Goal: Task Accomplishment & Management: Manage account settings

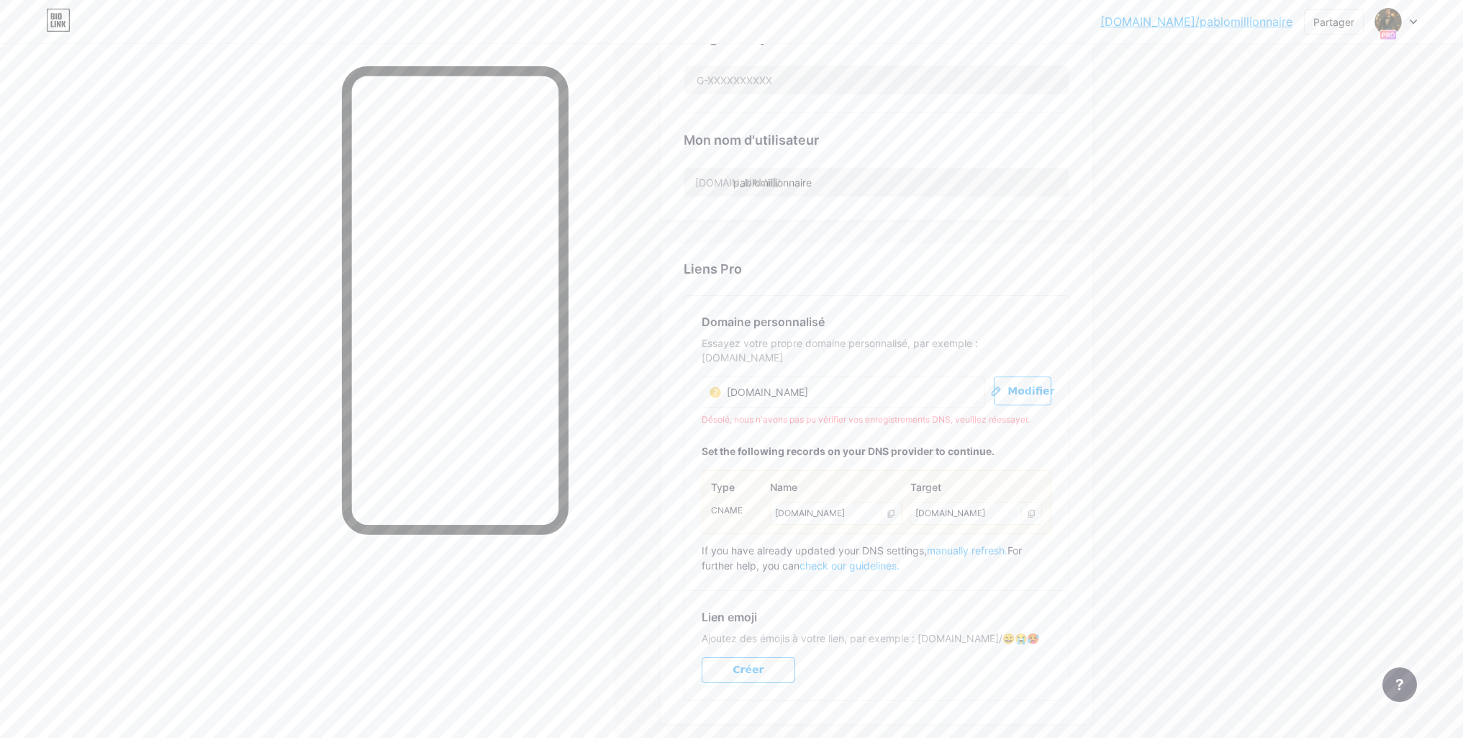
scroll to position [591, 0]
click at [1399, 686] on icon at bounding box center [1399, 685] width 7 height 12
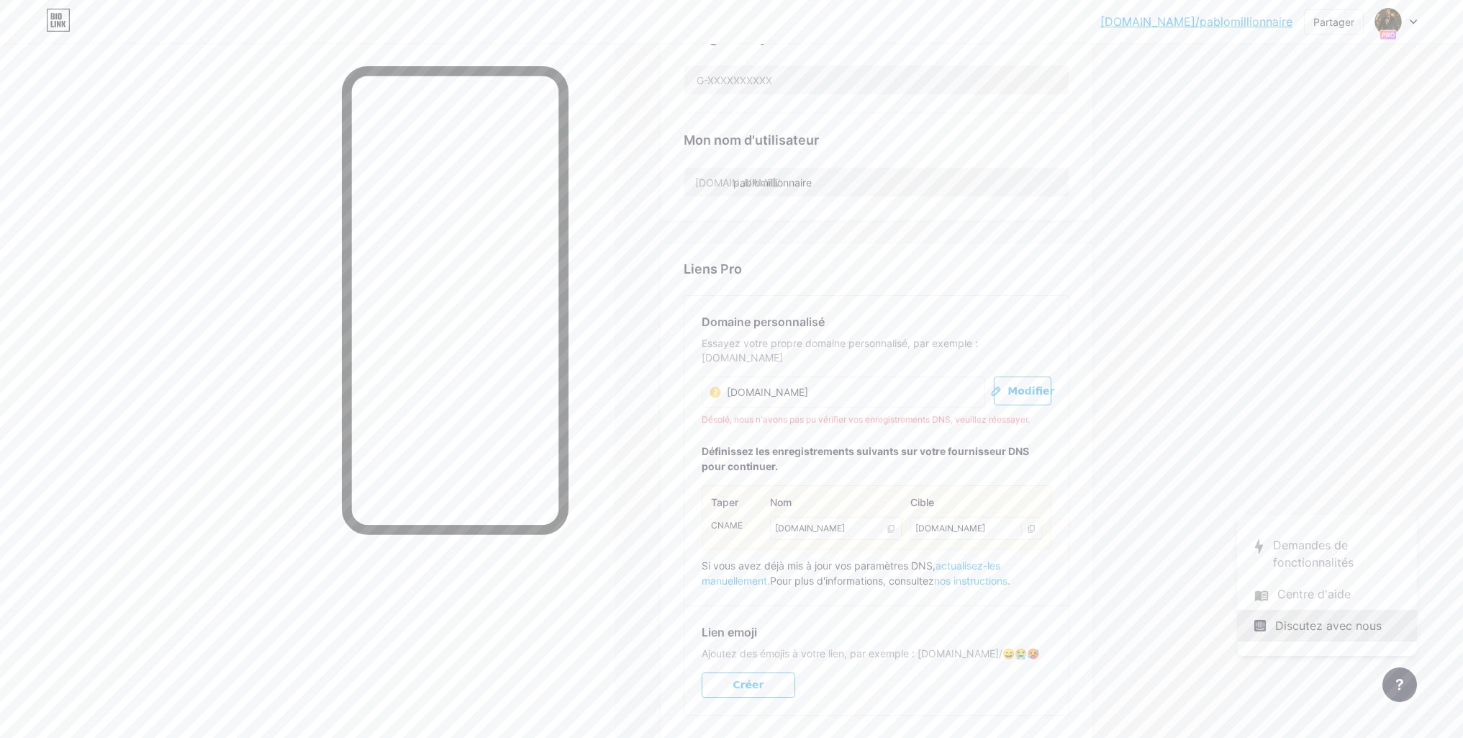
click at [1321, 624] on font "Discutez avec nous" at bounding box center [1328, 625] width 107 height 14
click at [1336, 630] on font "Discutez avec nous" at bounding box center [1328, 625] width 107 height 14
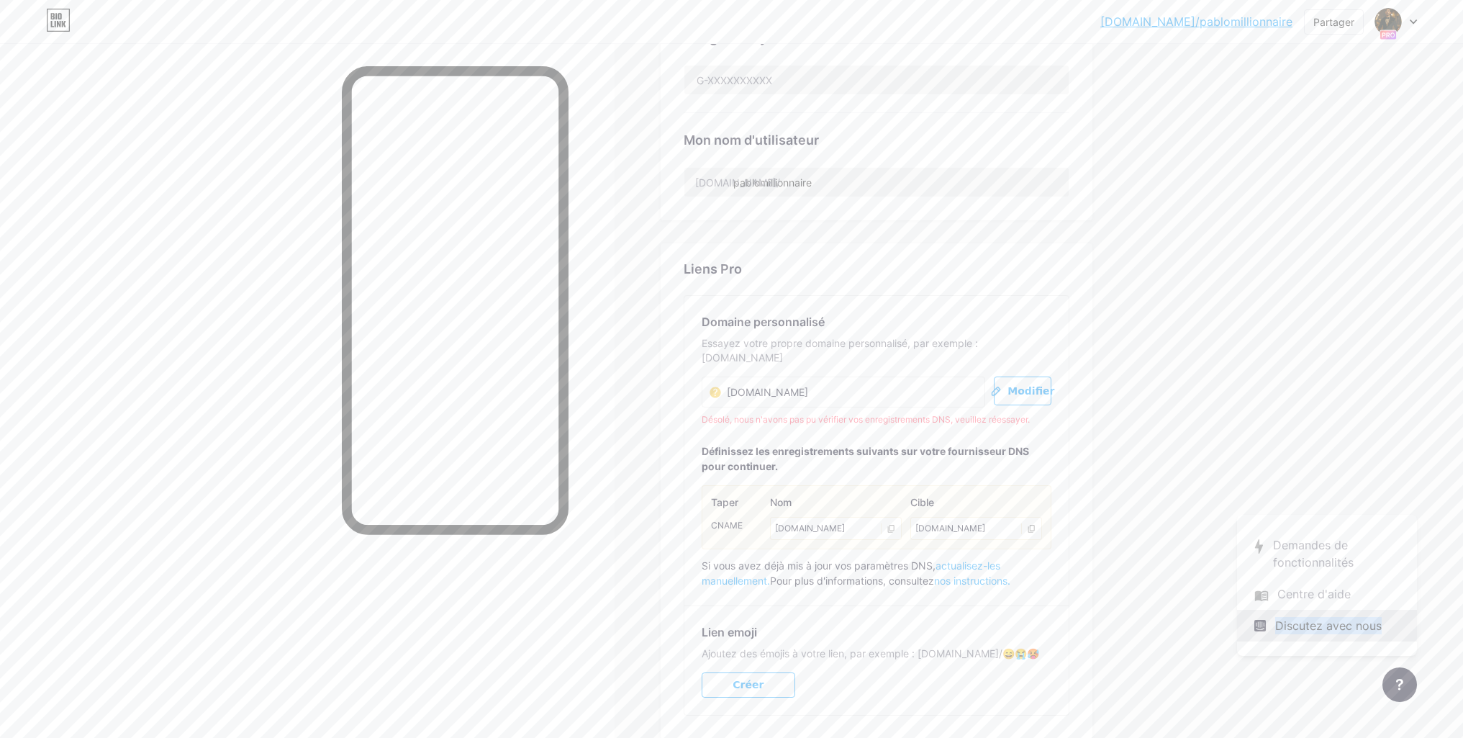
click at [1336, 630] on font "Discutez avec nous" at bounding box center [1328, 625] width 107 height 14
click at [1263, 628] on icon at bounding box center [1261, 626] width 12 height 12
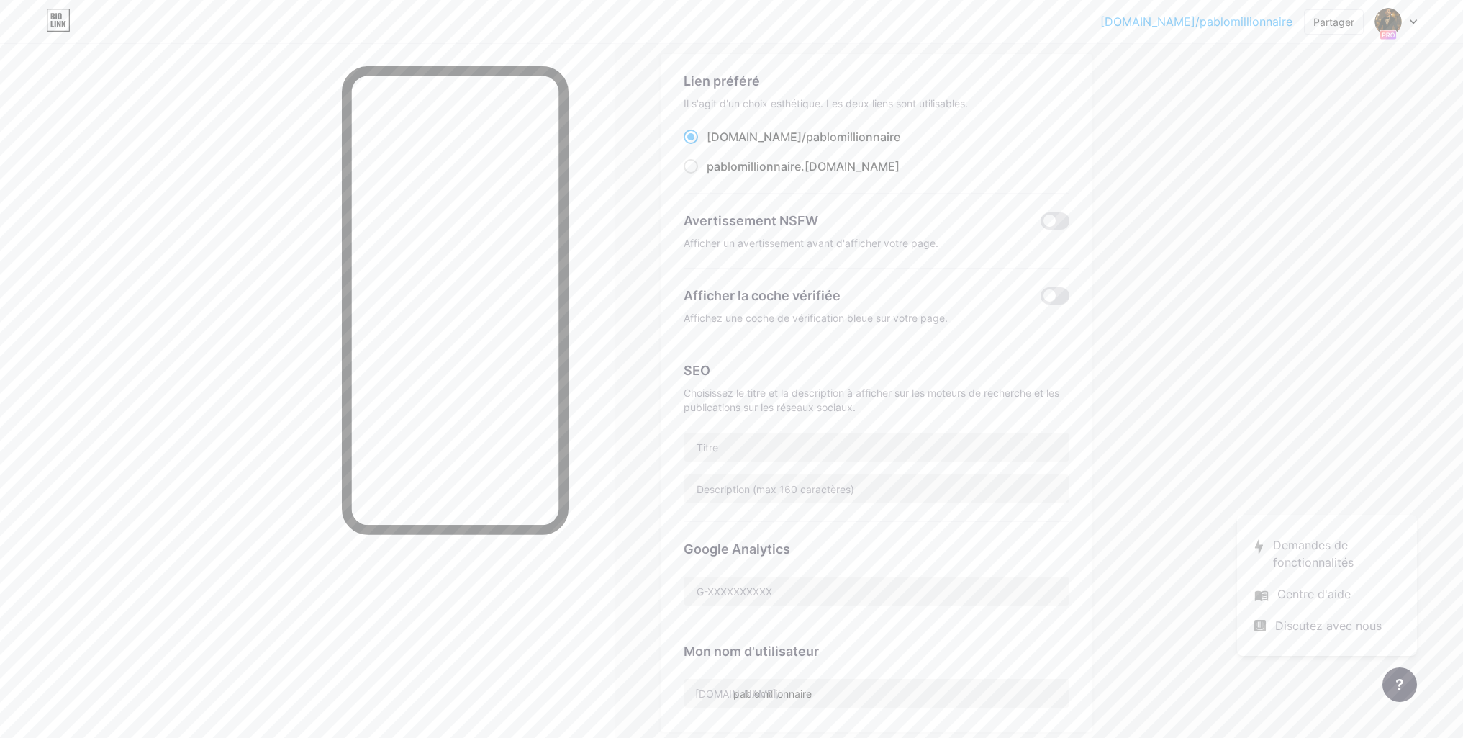
scroll to position [0, 0]
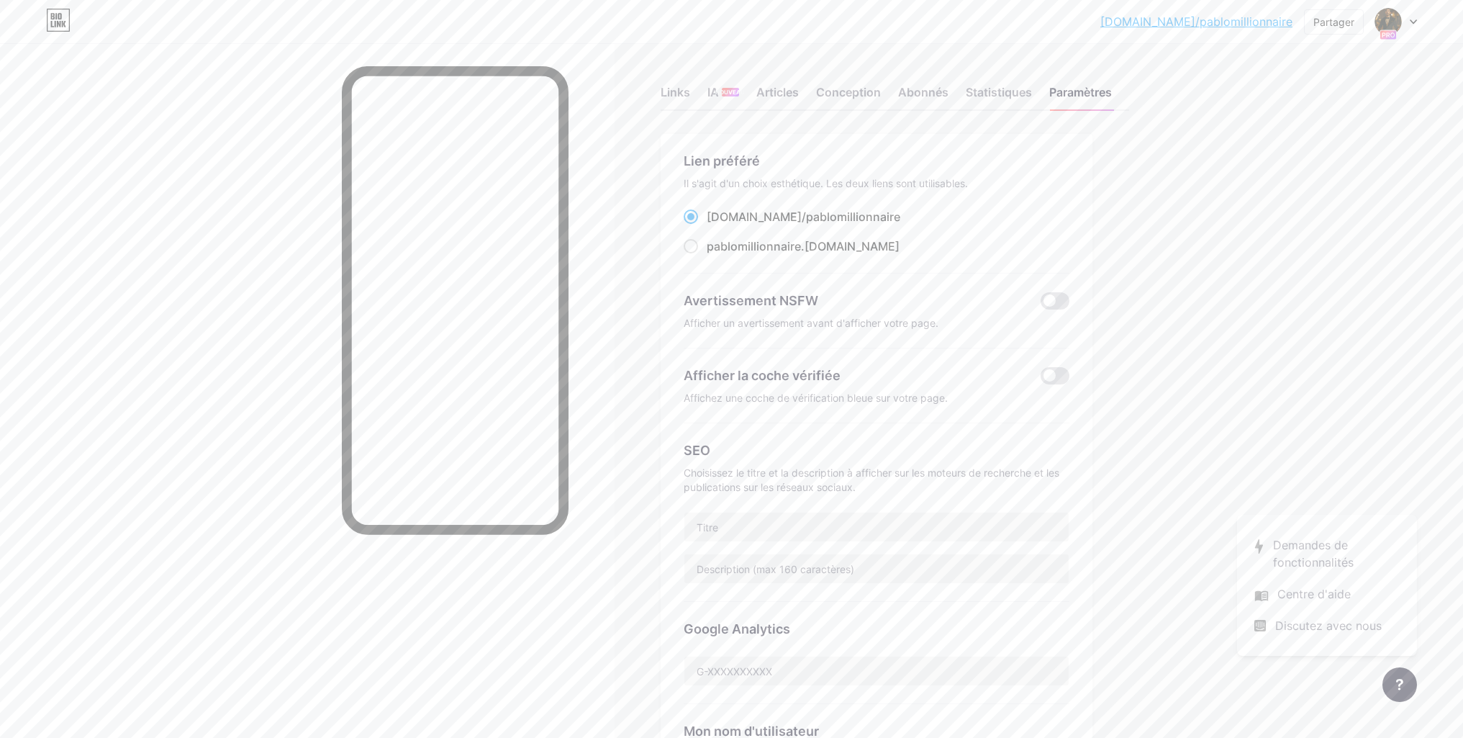
click at [62, 20] on icon at bounding box center [58, 20] width 24 height 23
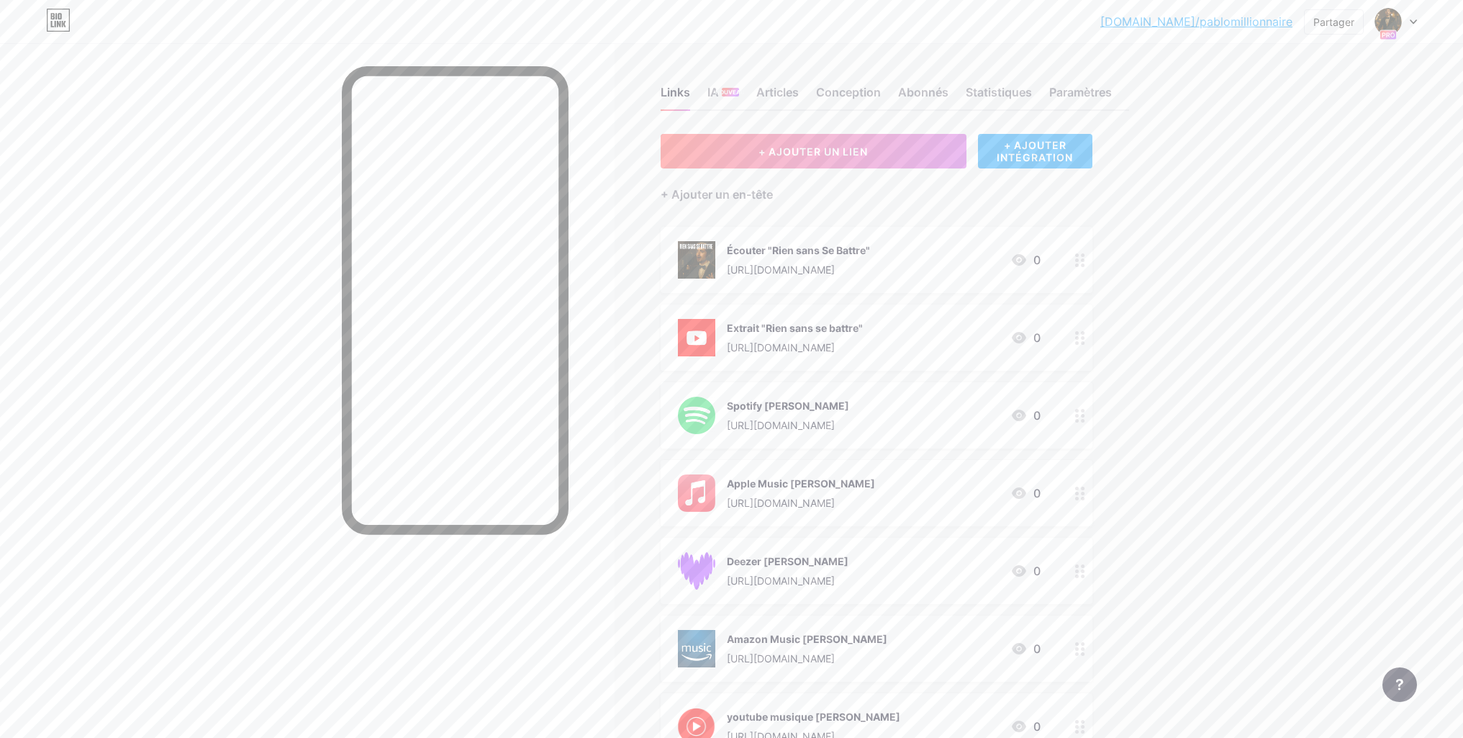
click at [1394, 679] on div at bounding box center [1400, 684] width 35 height 35
click at [1317, 628] on font "Discutez avec nous" at bounding box center [1328, 625] width 107 height 14
click at [1270, 631] on div "Discutez avec nous" at bounding box center [1327, 626] width 180 height 32
click at [1268, 633] on div "Discutez avec nous" at bounding box center [1327, 626] width 180 height 32
click at [1279, 600] on link at bounding box center [1327, 594] width 180 height 32
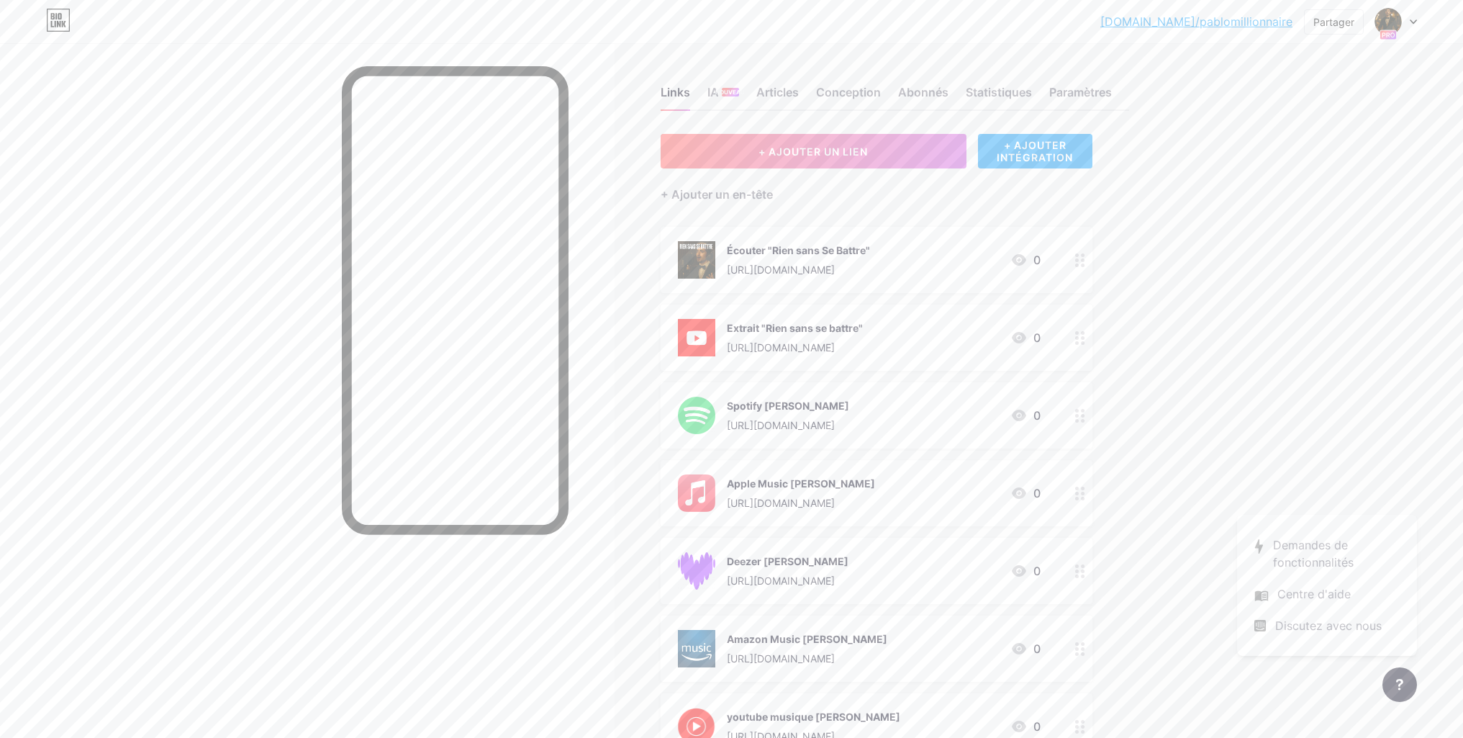
click at [1412, 24] on icon at bounding box center [1413, 21] width 7 height 5
click at [1322, 158] on font "Paramètres du compte" at bounding box center [1308, 163] width 112 height 12
